Goal: Find specific page/section: Find specific page/section

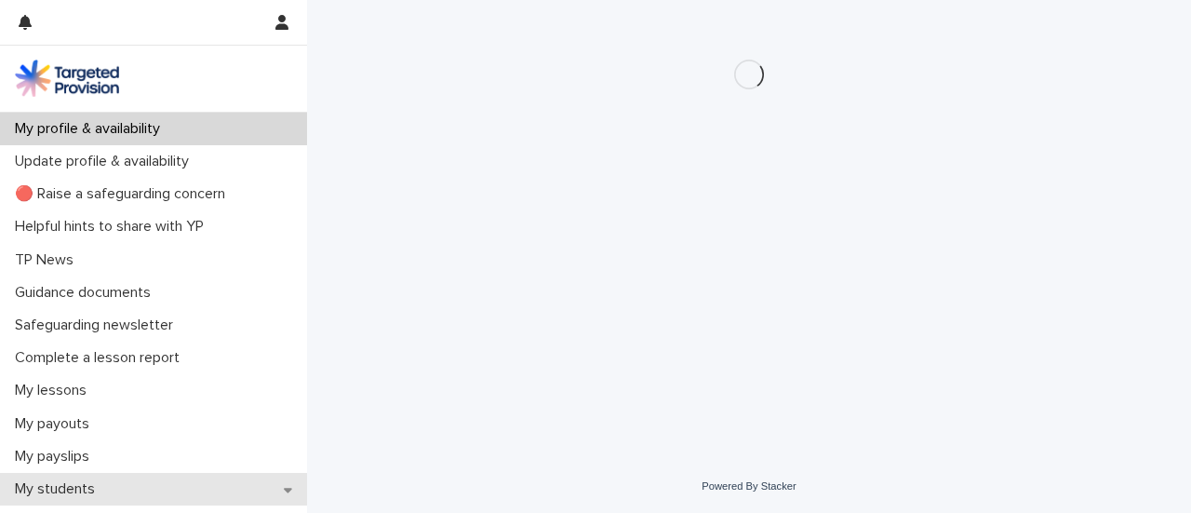
scroll to position [104, 0]
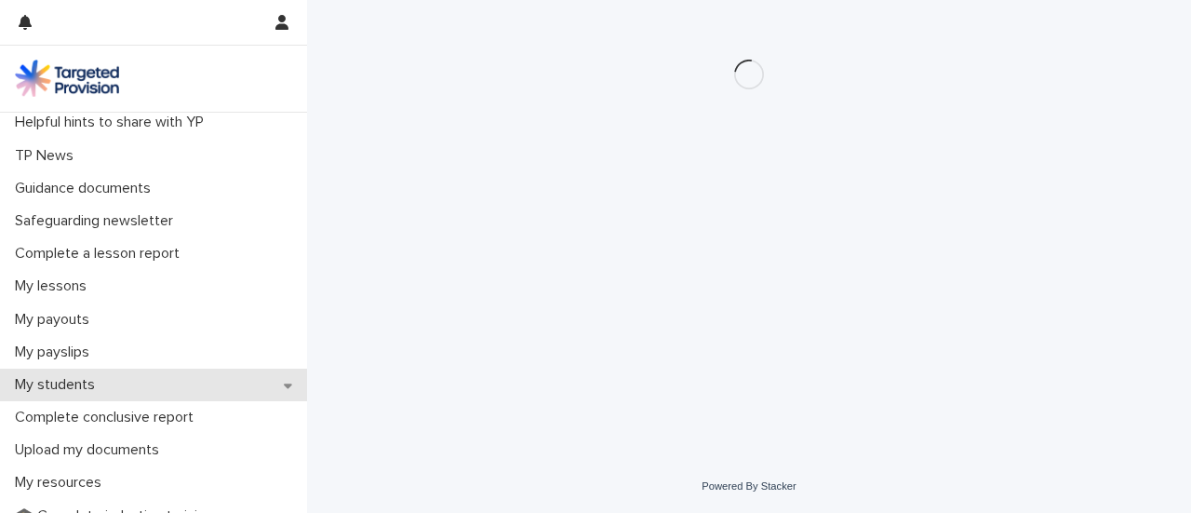
click at [47, 382] on p "My students" at bounding box center [58, 385] width 102 height 18
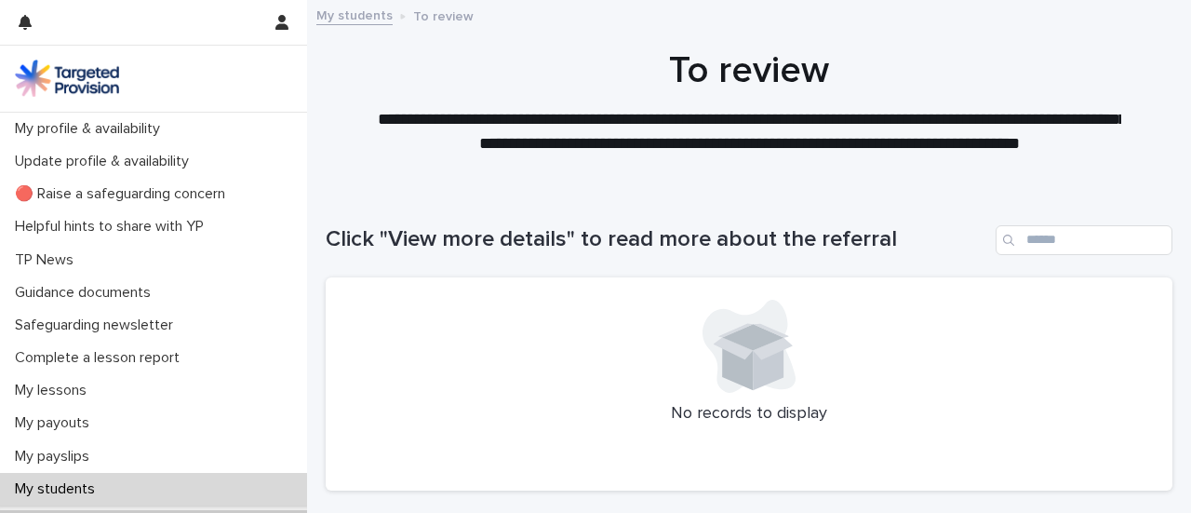
scroll to position [208, 0]
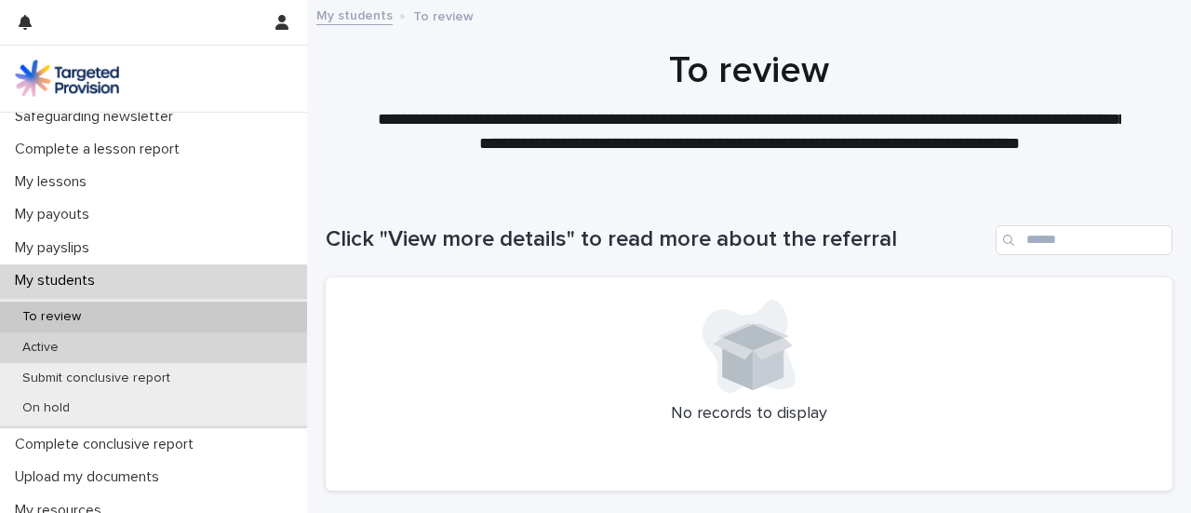
click at [42, 340] on p "Active" at bounding box center [40, 348] width 66 height 16
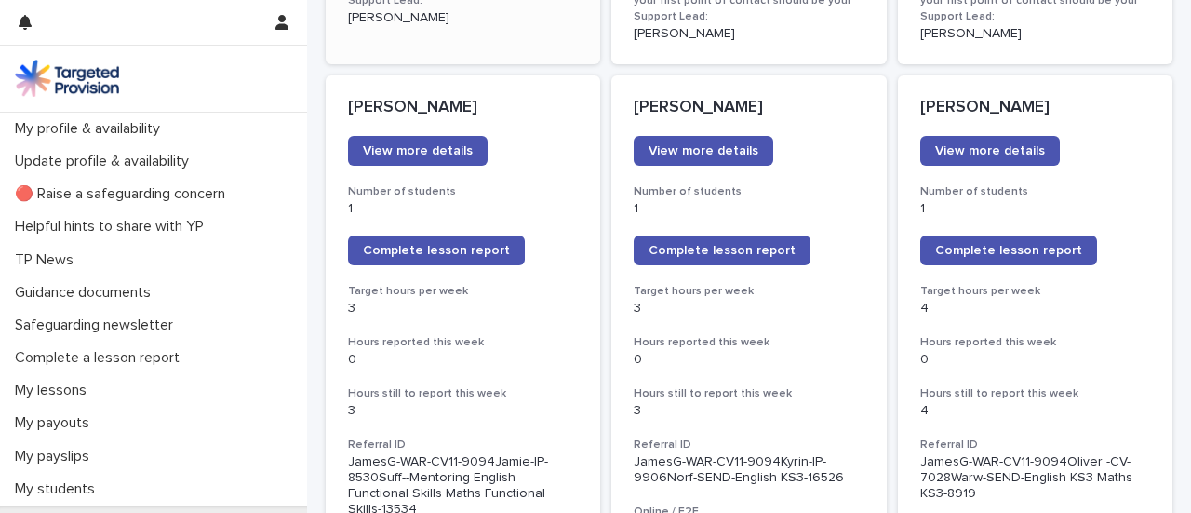
scroll to position [1563, 0]
